Goal: Task Accomplishment & Management: Check status

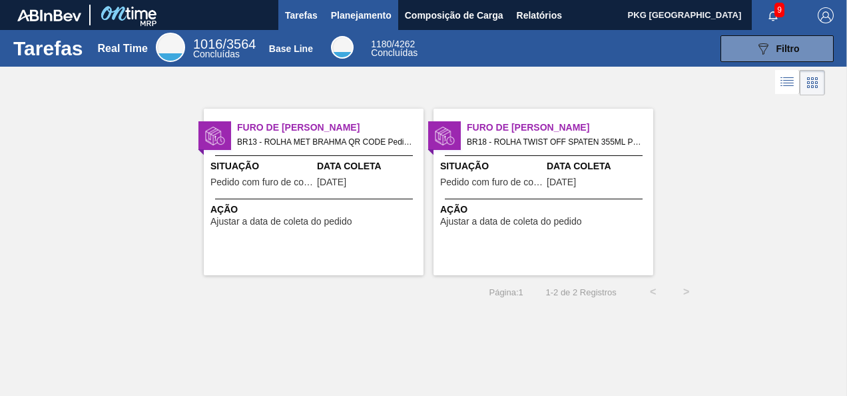
click at [353, 13] on span "Planejamento" at bounding box center [361, 15] width 61 height 16
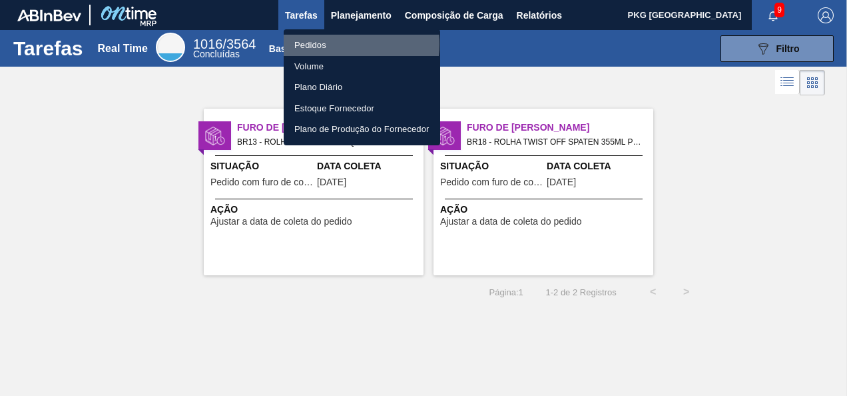
click at [330, 44] on li "Pedidos" at bounding box center [362, 45] width 157 height 21
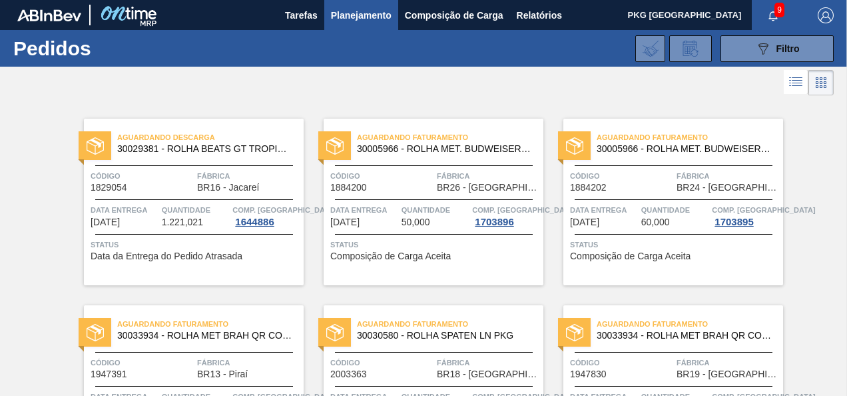
click at [359, 16] on span "Planejamento" at bounding box center [361, 15] width 61 height 16
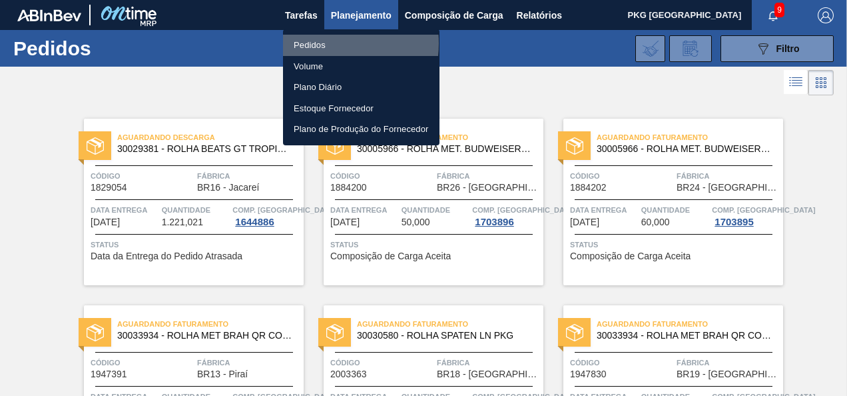
click at [320, 43] on li "Pedidos" at bounding box center [361, 45] width 157 height 21
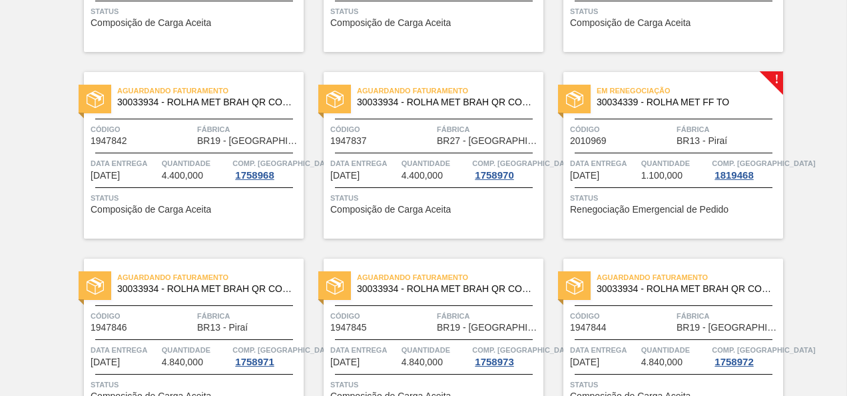
scroll to position [999, 0]
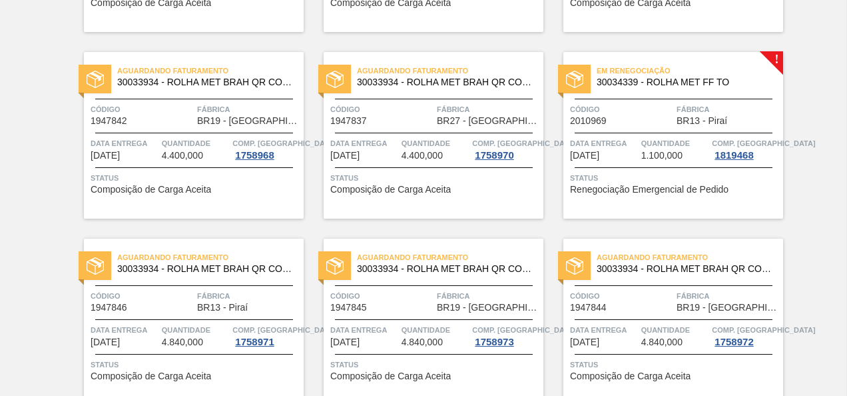
click at [646, 189] on span "Renegociação Emergencial de Pedido" at bounding box center [649, 190] width 159 height 10
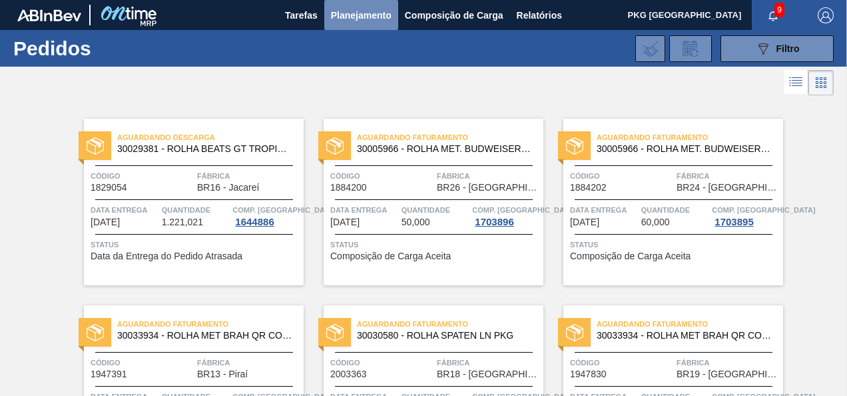
click at [346, 19] on span "Planejamento" at bounding box center [361, 15] width 61 height 16
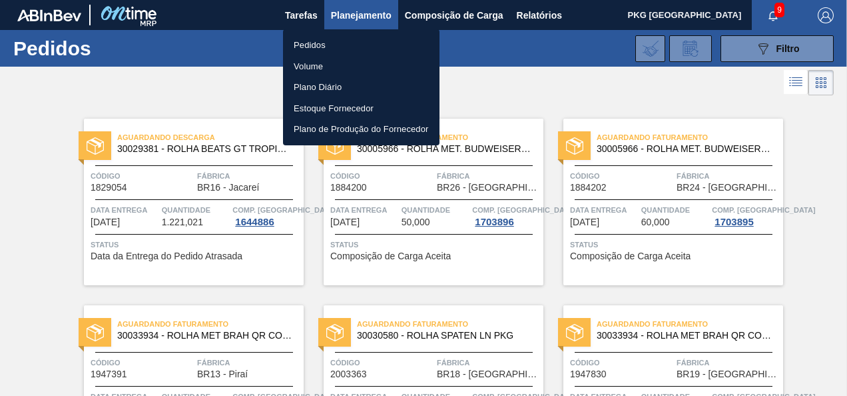
click at [314, 43] on li "Pedidos" at bounding box center [361, 45] width 157 height 21
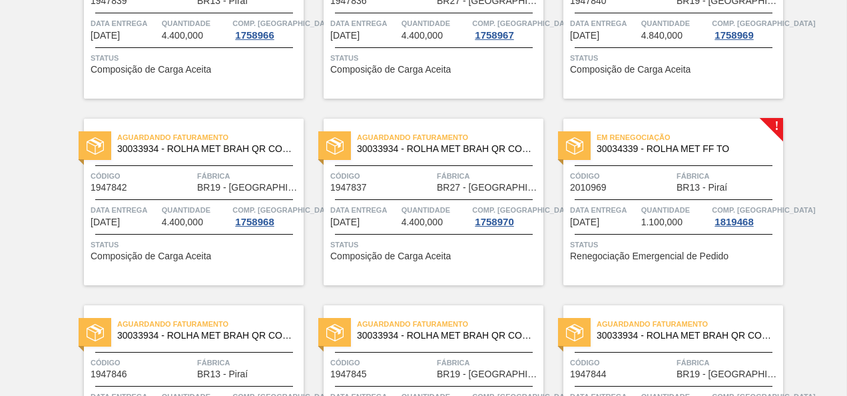
scroll to position [1066, 0]
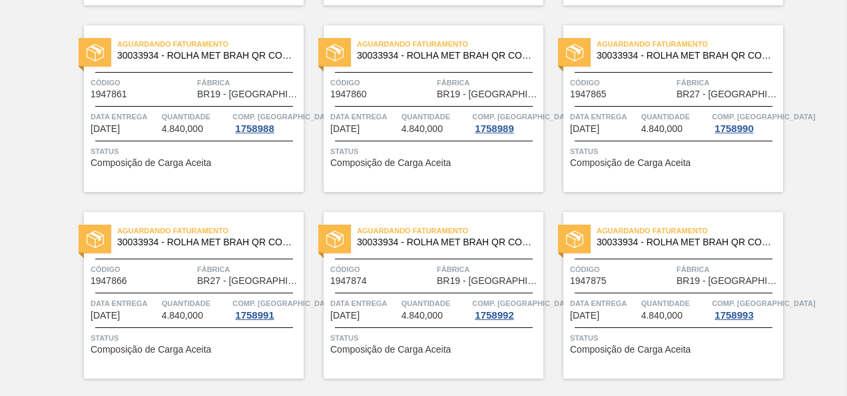
drag, startPoint x: 725, startPoint y: 185, endPoint x: 726, endPoint y: 193, distance: 8.0
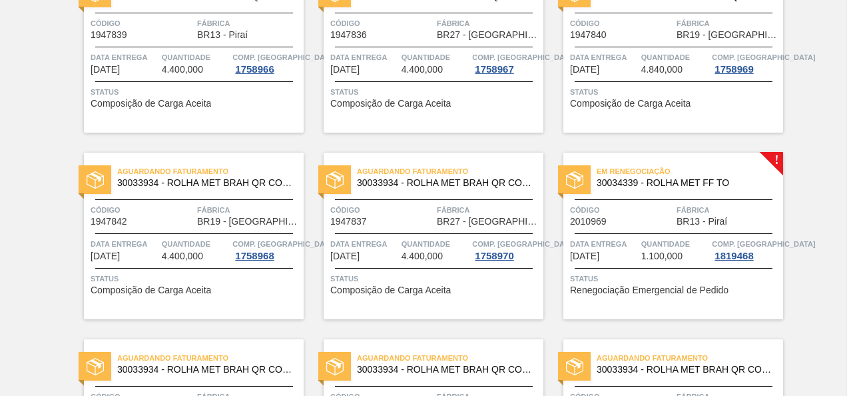
scroll to position [937, 0]
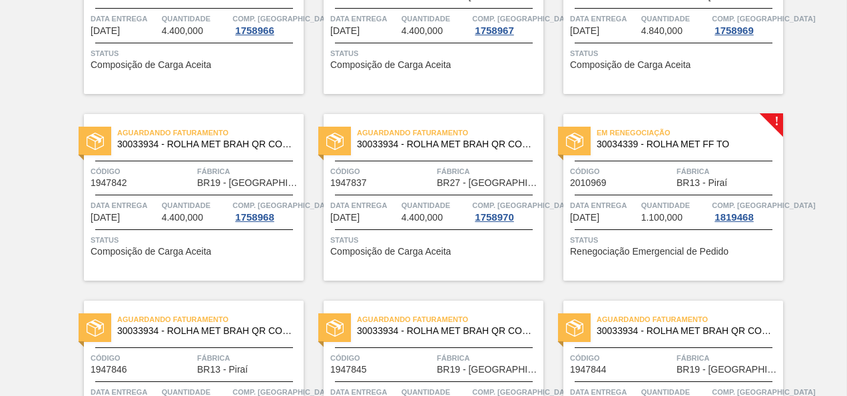
click at [679, 143] on span "30034339 - ROLHA MET FF TO" at bounding box center [685, 144] width 176 height 10
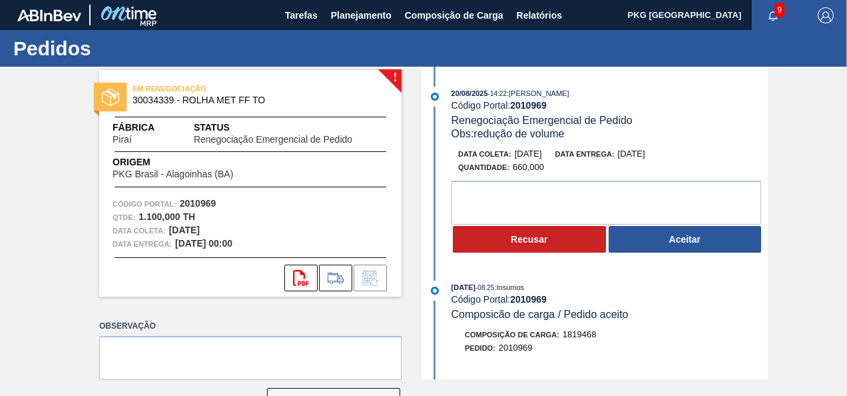
click at [664, 242] on button "Aceitar" at bounding box center [685, 239] width 153 height 27
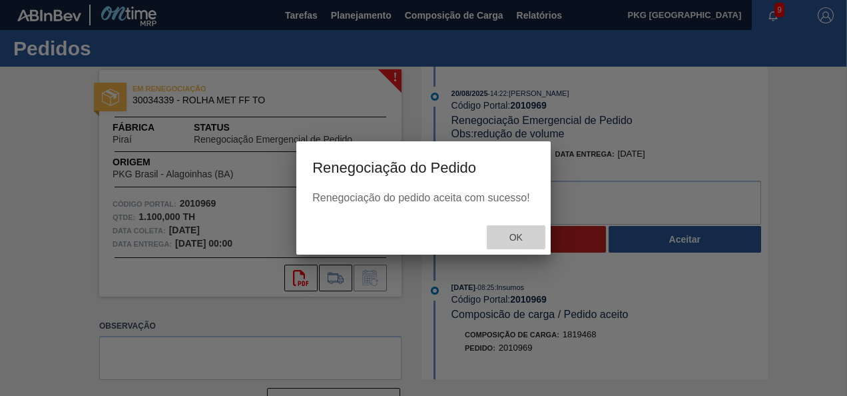
click at [520, 240] on span "Ok" at bounding box center [516, 237] width 35 height 11
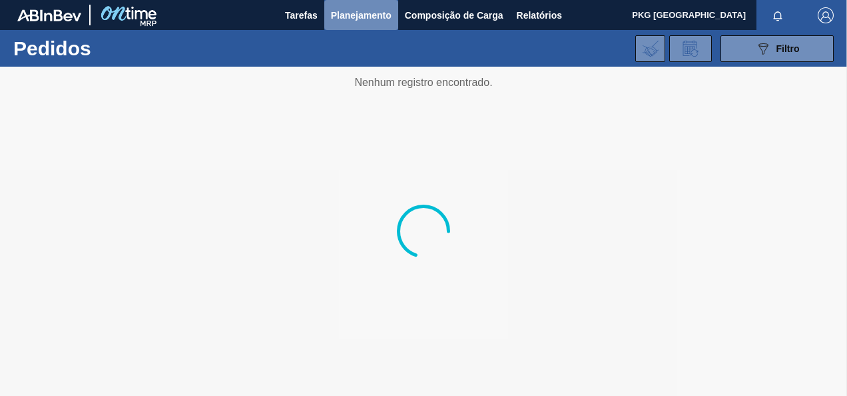
click at [352, 15] on span "Planejamento" at bounding box center [361, 15] width 61 height 16
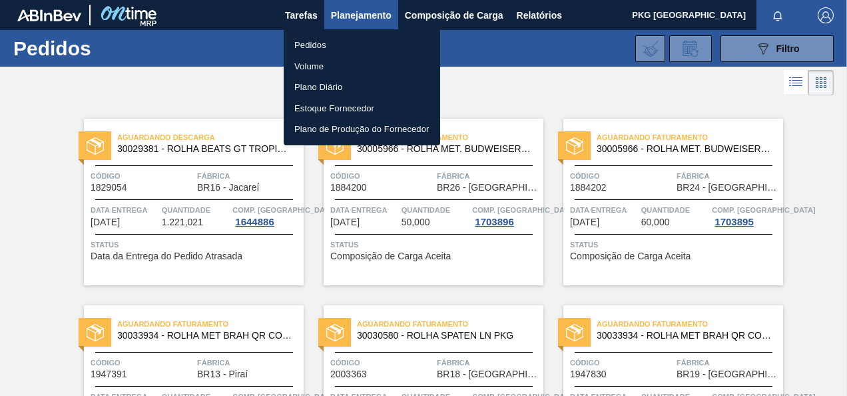
click at [322, 43] on li "Pedidos" at bounding box center [362, 45] width 157 height 21
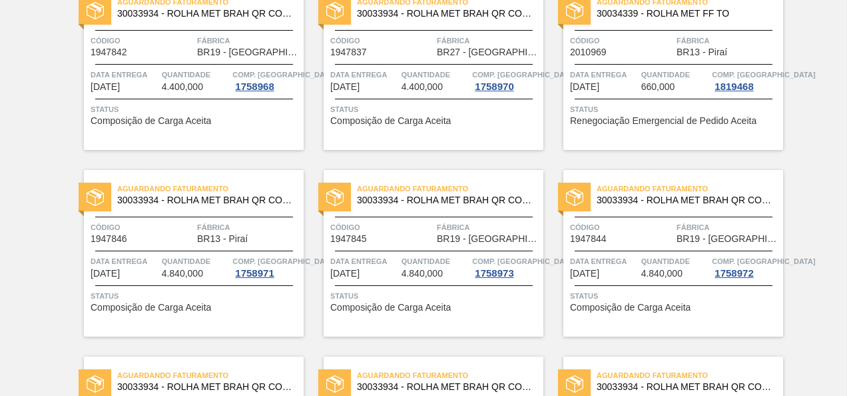
scroll to position [1066, 0]
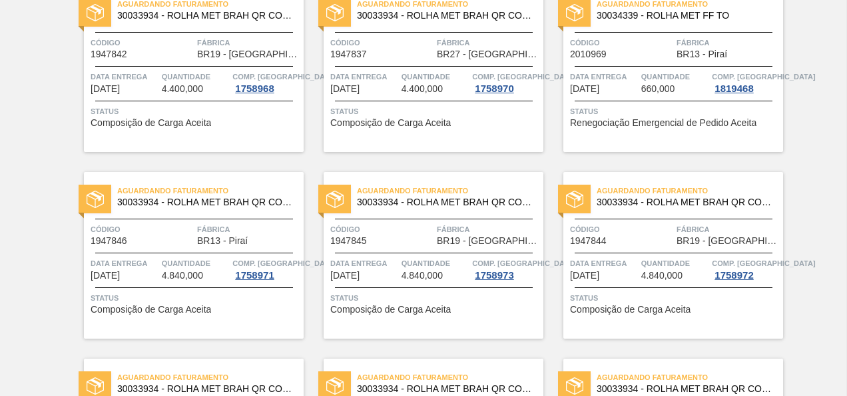
click at [630, 111] on span "Status" at bounding box center [675, 111] width 210 height 13
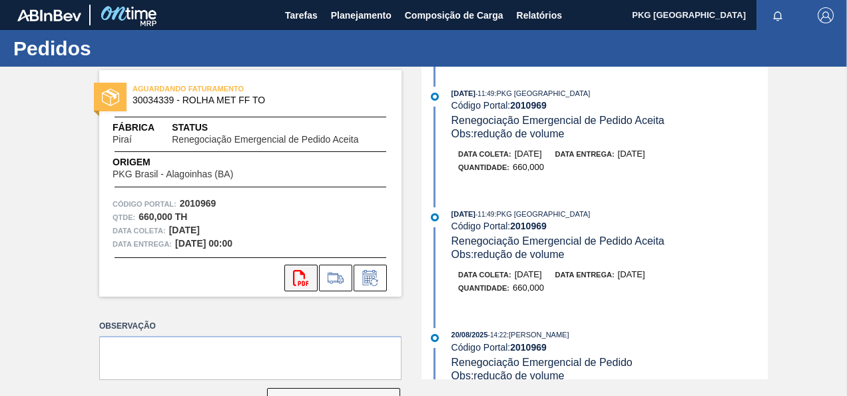
click at [297, 280] on icon "svg{fill:#ff0000}" at bounding box center [301, 278] width 16 height 16
click at [298, 278] on icon "svg{fill:#ff0000}" at bounding box center [301, 278] width 16 height 16
click at [361, 17] on span "Planejamento" at bounding box center [361, 15] width 61 height 16
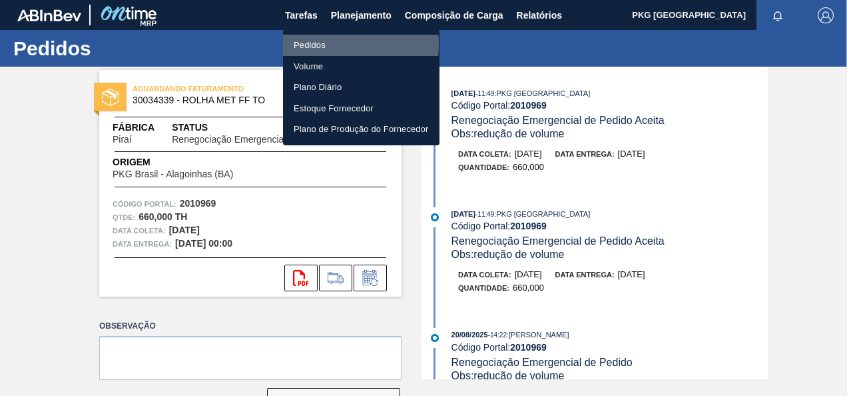
click at [324, 44] on li "Pedidos" at bounding box center [361, 45] width 157 height 21
